Goal: Task Accomplishment & Management: Complete application form

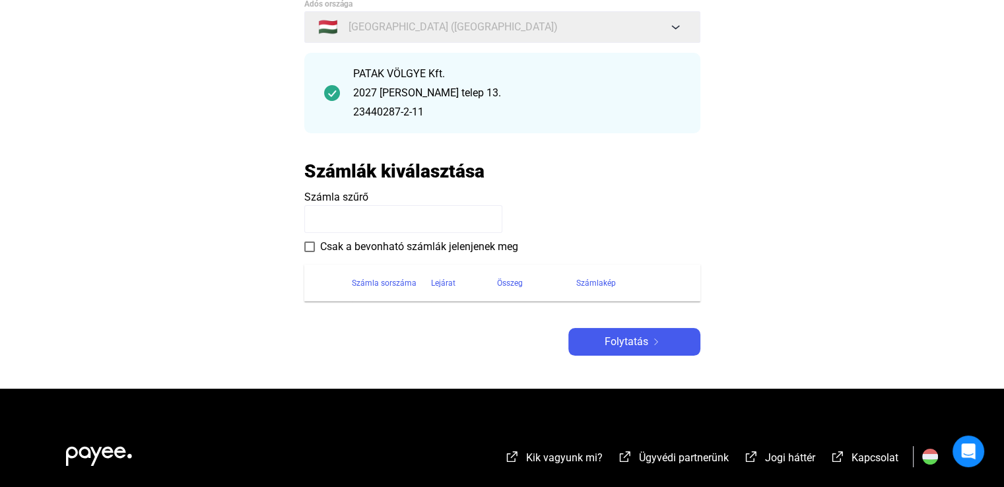
scroll to position [146, 0]
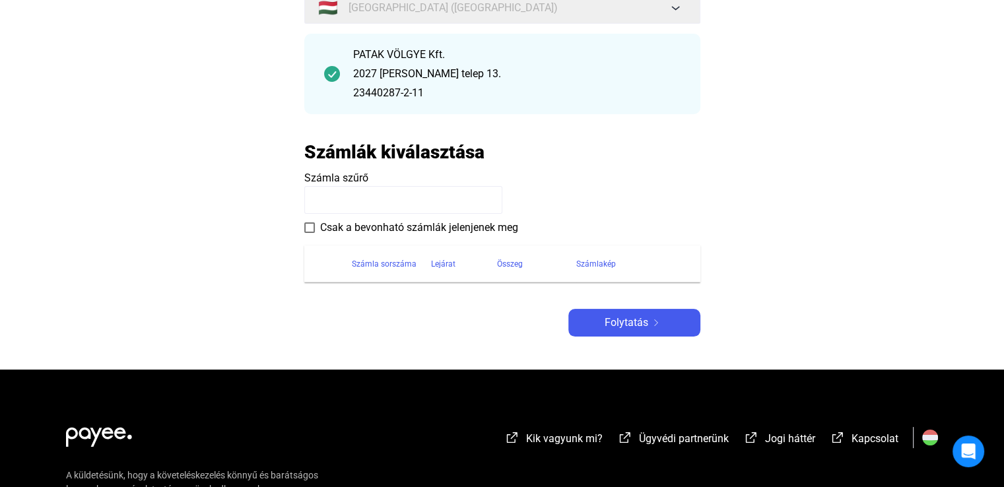
click at [394, 197] on input at bounding box center [403, 200] width 198 height 28
click at [306, 228] on span at bounding box center [309, 227] width 11 height 11
click at [421, 261] on div at bounding box center [423, 262] width 4 height 4
click at [420, 261] on div at bounding box center [424, 264] width 8 height 8
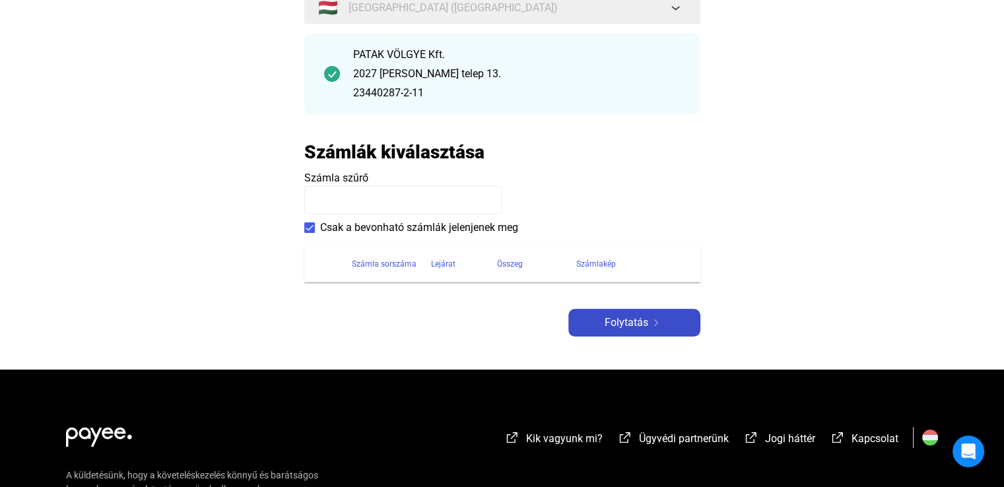
click at [641, 317] on span "Folytatás" at bounding box center [626, 323] width 44 height 16
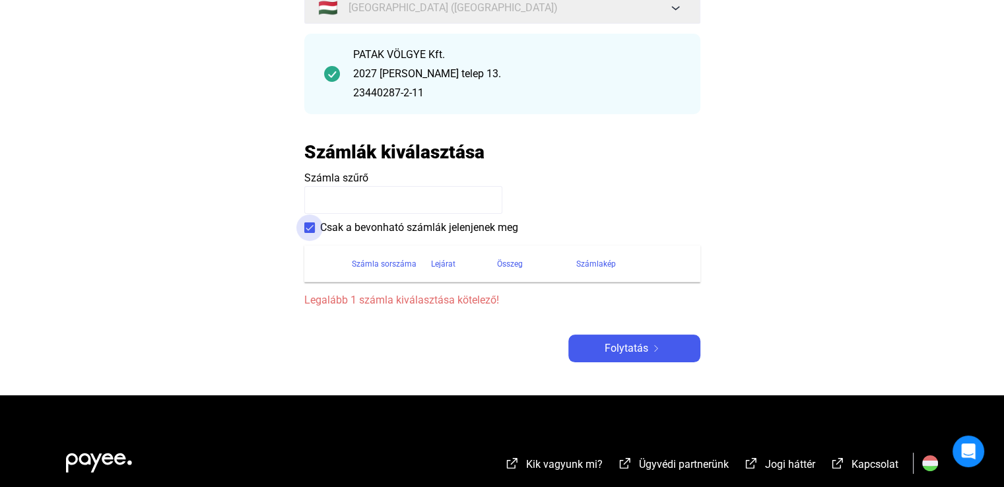
click at [309, 227] on span at bounding box center [309, 227] width 11 height 11
click at [404, 193] on input at bounding box center [403, 200] width 198 height 28
click at [327, 197] on input at bounding box center [403, 200] width 198 height 28
type input "*"
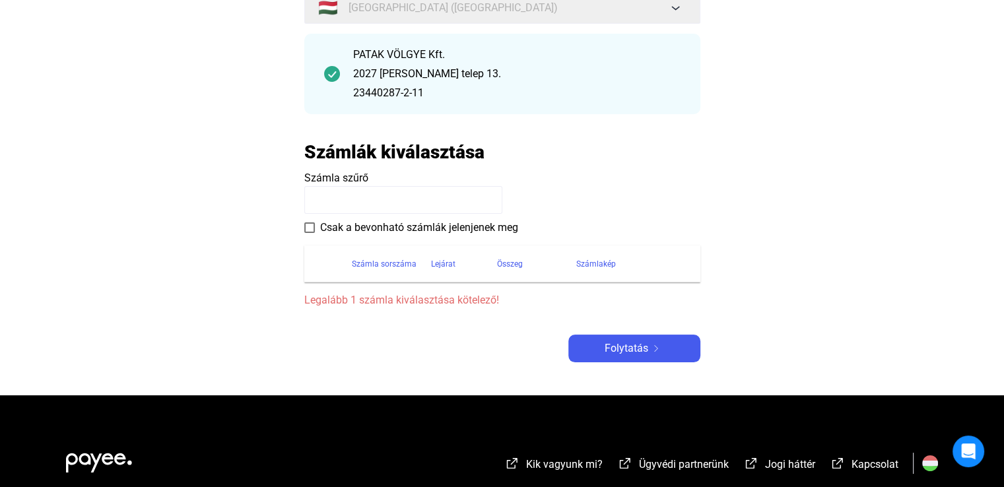
type input "*"
click at [286, 157] on main "Automatikusan mentve Adós adatai Adós országa 🇭🇺 [GEOGRAPHIC_DATA] ([GEOGRAPHIC…" at bounding box center [502, 174] width 1004 height 442
type input "*"
type input "**********"
click at [611, 346] on span "Folytatás" at bounding box center [626, 348] width 44 height 16
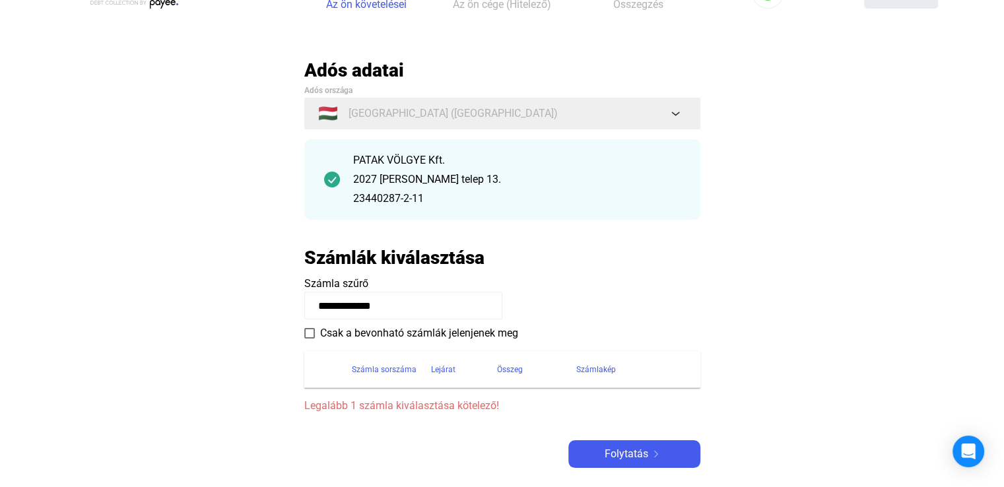
scroll to position [16, 0]
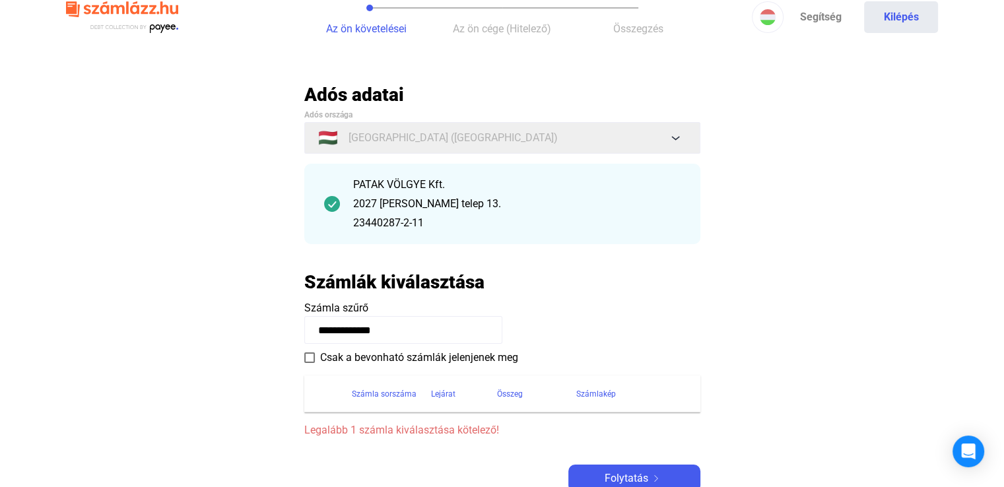
click at [309, 358] on span at bounding box center [309, 357] width 11 height 11
click at [647, 476] on span "Folytatás" at bounding box center [626, 478] width 44 height 16
click at [392, 395] on div "Számla sorszáma" at bounding box center [384, 394] width 65 height 16
